Goal: Check status: Check status

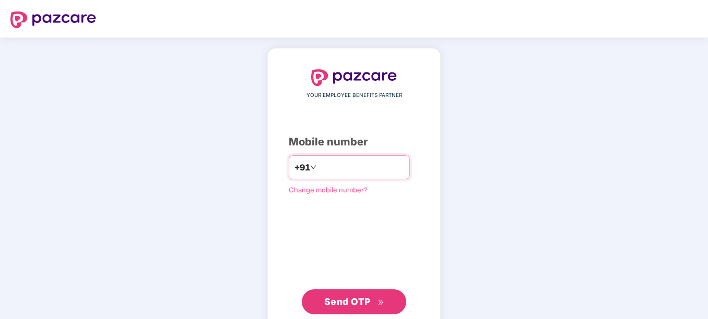
click at [350, 167] on input "number" at bounding box center [361, 167] width 86 height 17
type input "**********"
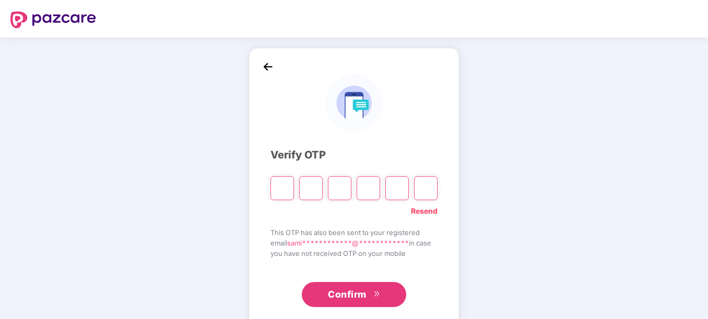
type input "*"
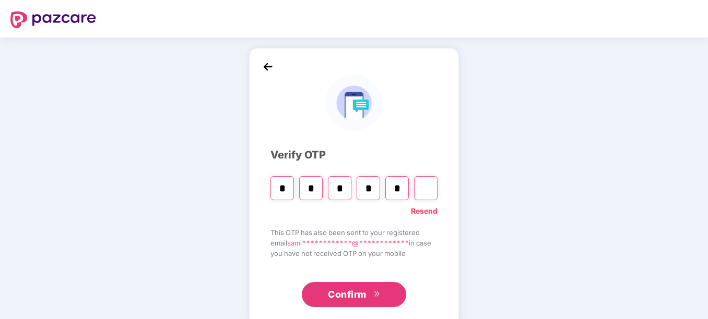
type input "*"
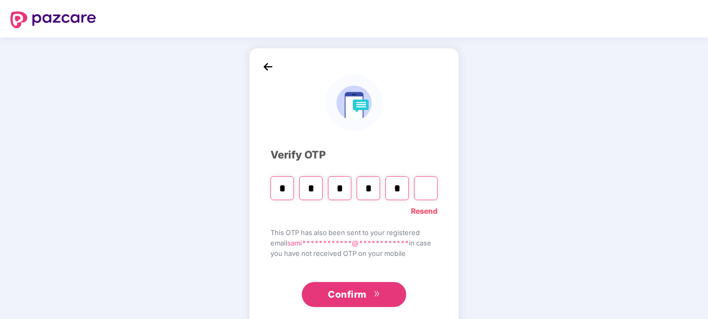
type input "*"
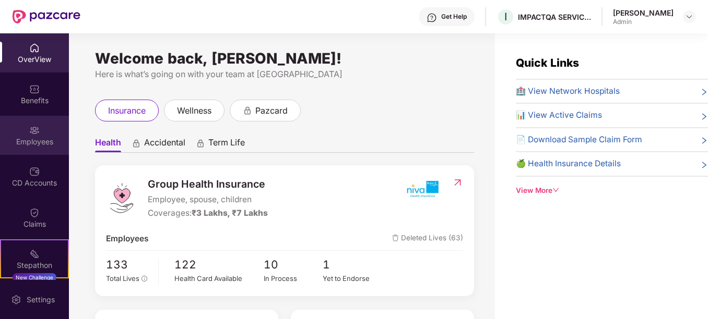
click at [43, 140] on div "Employees" at bounding box center [34, 142] width 69 height 10
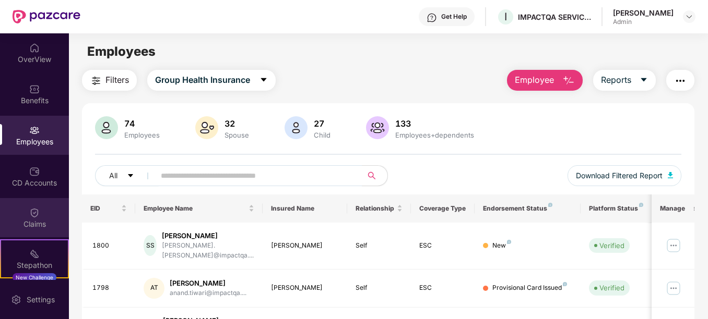
click at [15, 216] on div "Claims" at bounding box center [34, 217] width 69 height 39
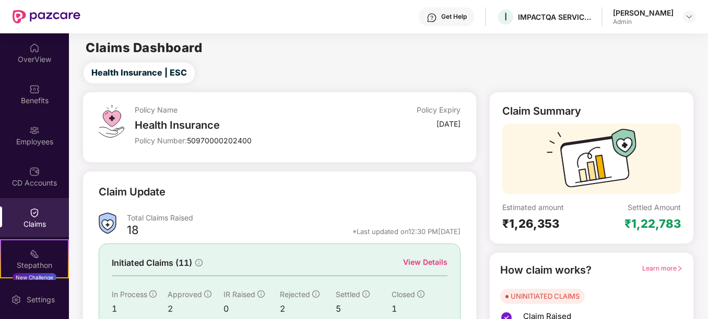
drag, startPoint x: 415, startPoint y: 123, endPoint x: 470, endPoint y: 125, distance: 54.8
click at [470, 125] on div "Policy Name Health Insurance Policy Number: 50970000202400 Policy Expiry [DATE]" at bounding box center [279, 127] width 394 height 71
drag, startPoint x: 470, startPoint y: 125, endPoint x: 465, endPoint y: 170, distance: 45.7
click at [465, 170] on div "Policy Name Health Insurance Policy Number: 50970000202400 Policy Expiry [DATE]…" at bounding box center [279, 250] width 407 height 317
